Goal: Find specific page/section

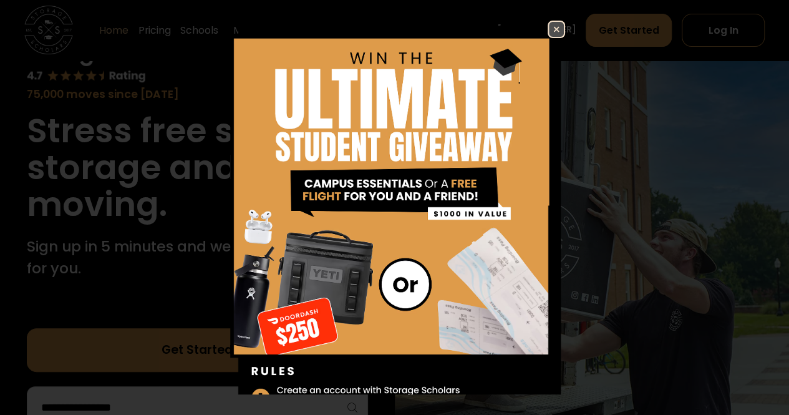
scroll to position [102, 0]
click at [549, 24] on img at bounding box center [556, 29] width 15 height 15
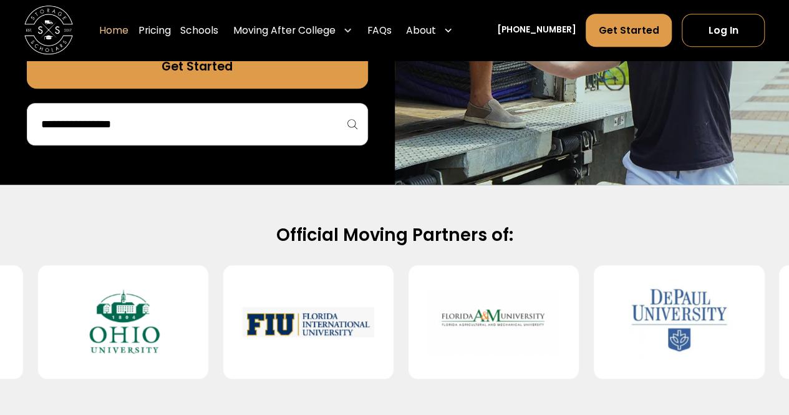
scroll to position [0, 0]
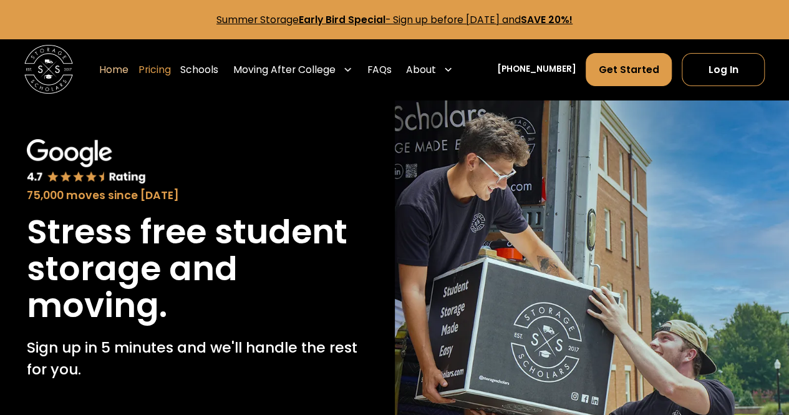
click at [170, 67] on link "Pricing" at bounding box center [154, 69] width 32 height 34
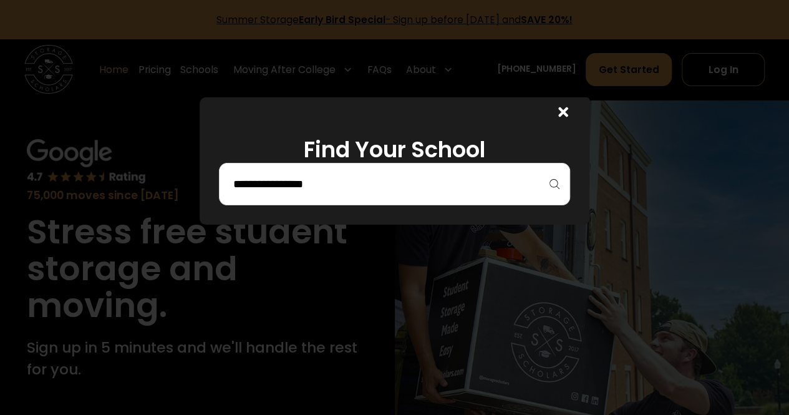
click at [565, 114] on icon at bounding box center [563, 112] width 10 height 10
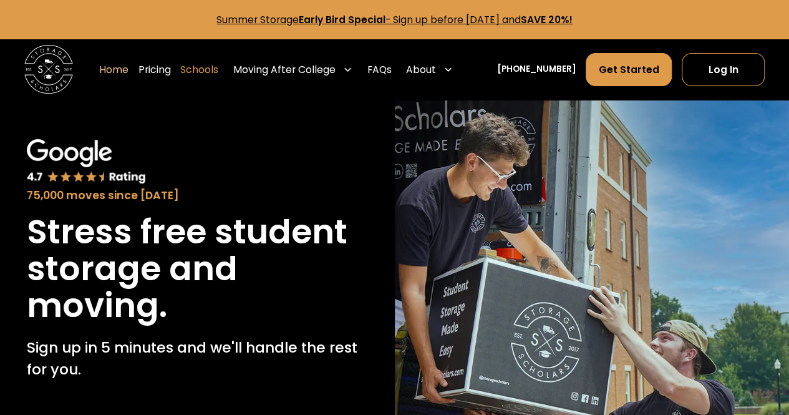
click at [209, 66] on link "Schools" at bounding box center [199, 69] width 38 height 34
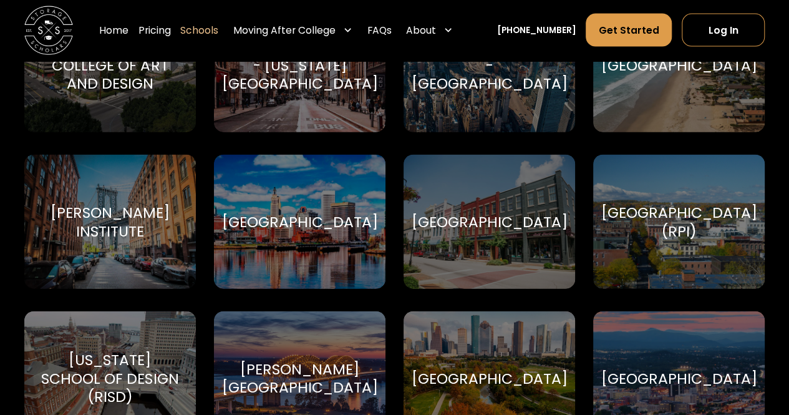
scroll to position [6591, 0]
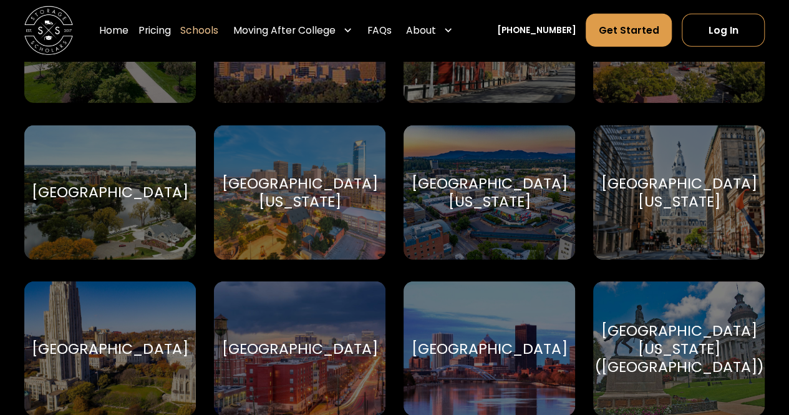
click at [95, 185] on div "[GEOGRAPHIC_DATA]" at bounding box center [110, 192] width 156 height 18
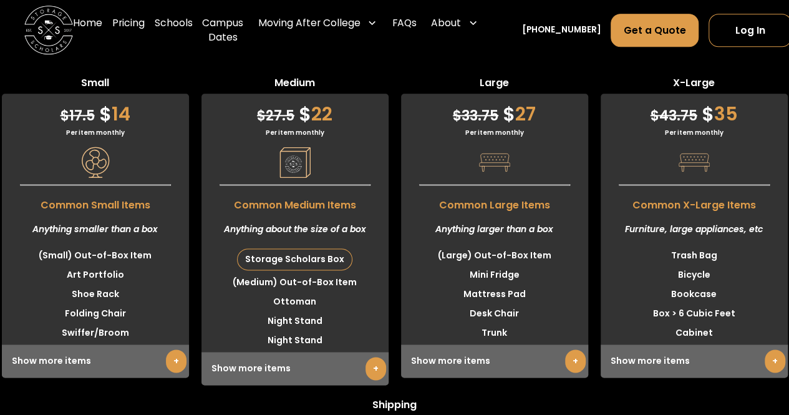
scroll to position [3018, 0]
